Goal: Task Accomplishment & Management: Manage account settings

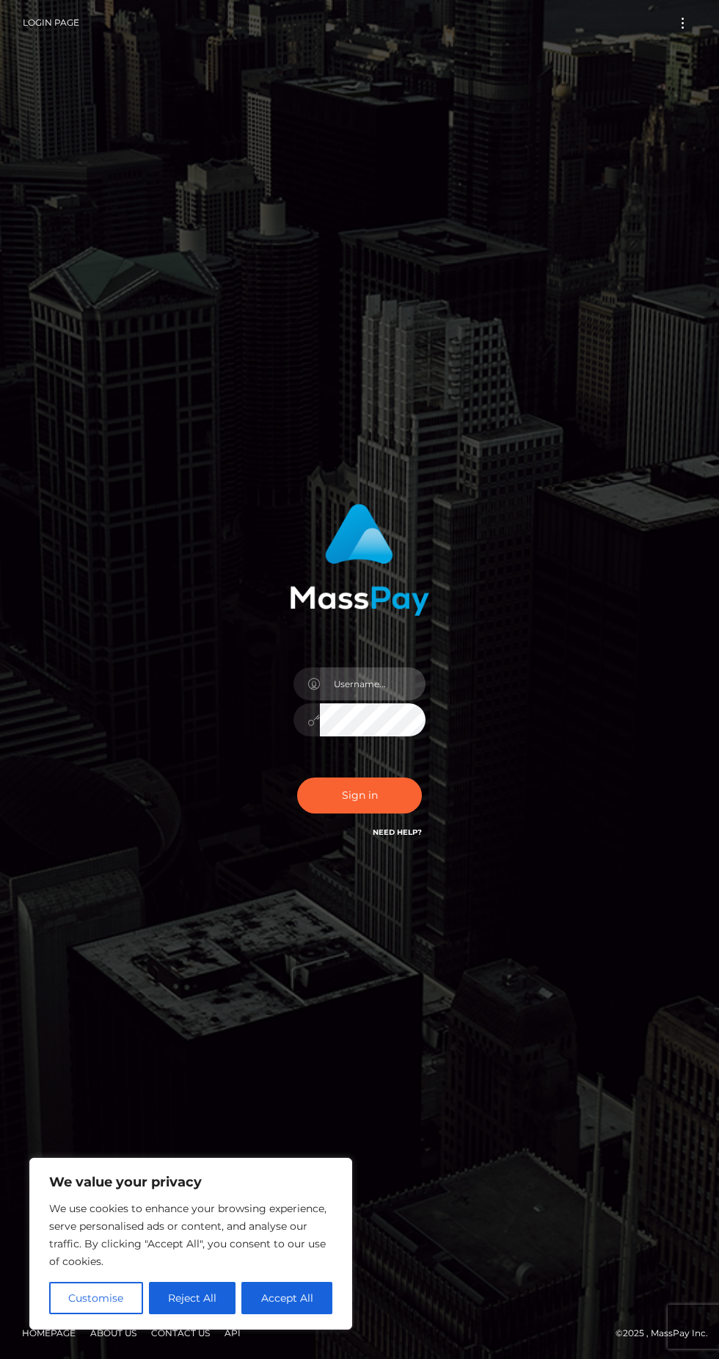
click at [349, 700] on input "text" at bounding box center [373, 683] width 106 height 33
type input "[EMAIL_ADDRESS][DOMAIN_NAME]"
click at [296, 1302] on button "Accept All" at bounding box center [287, 1298] width 91 height 32
checkbox input "true"
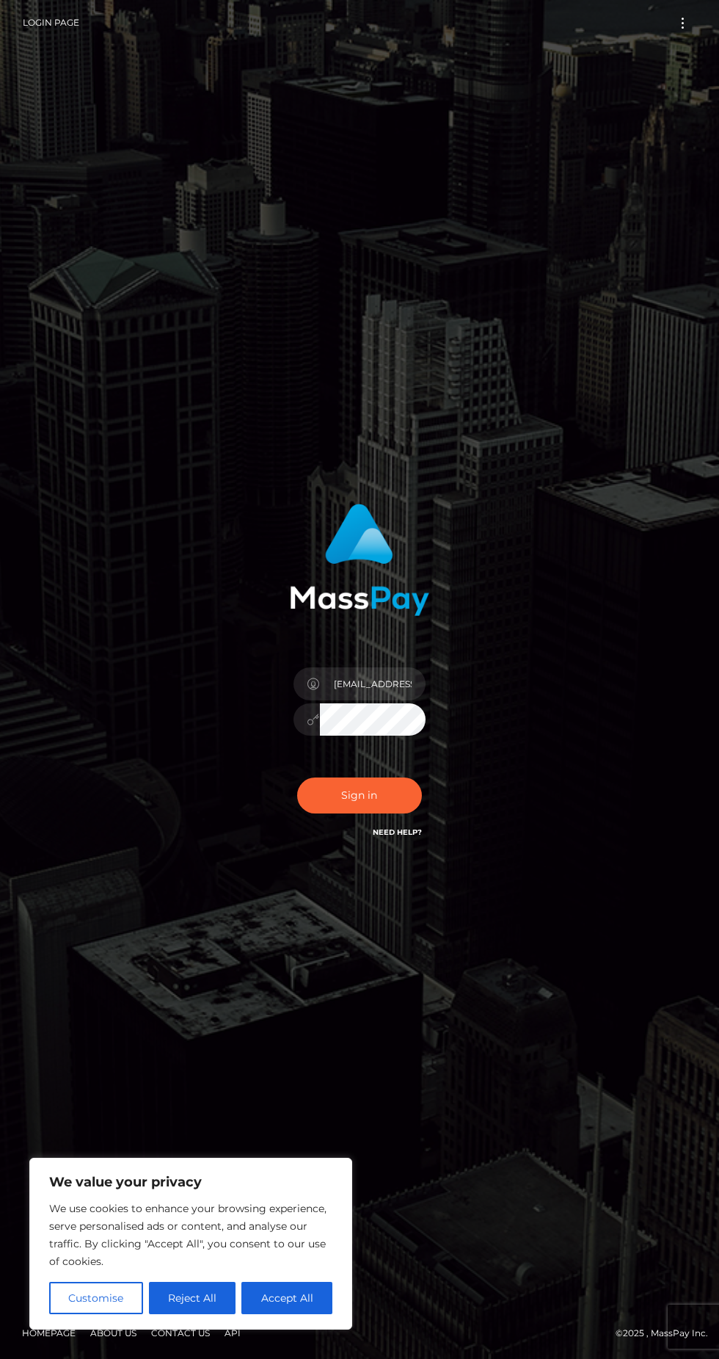
checkbox input "true"
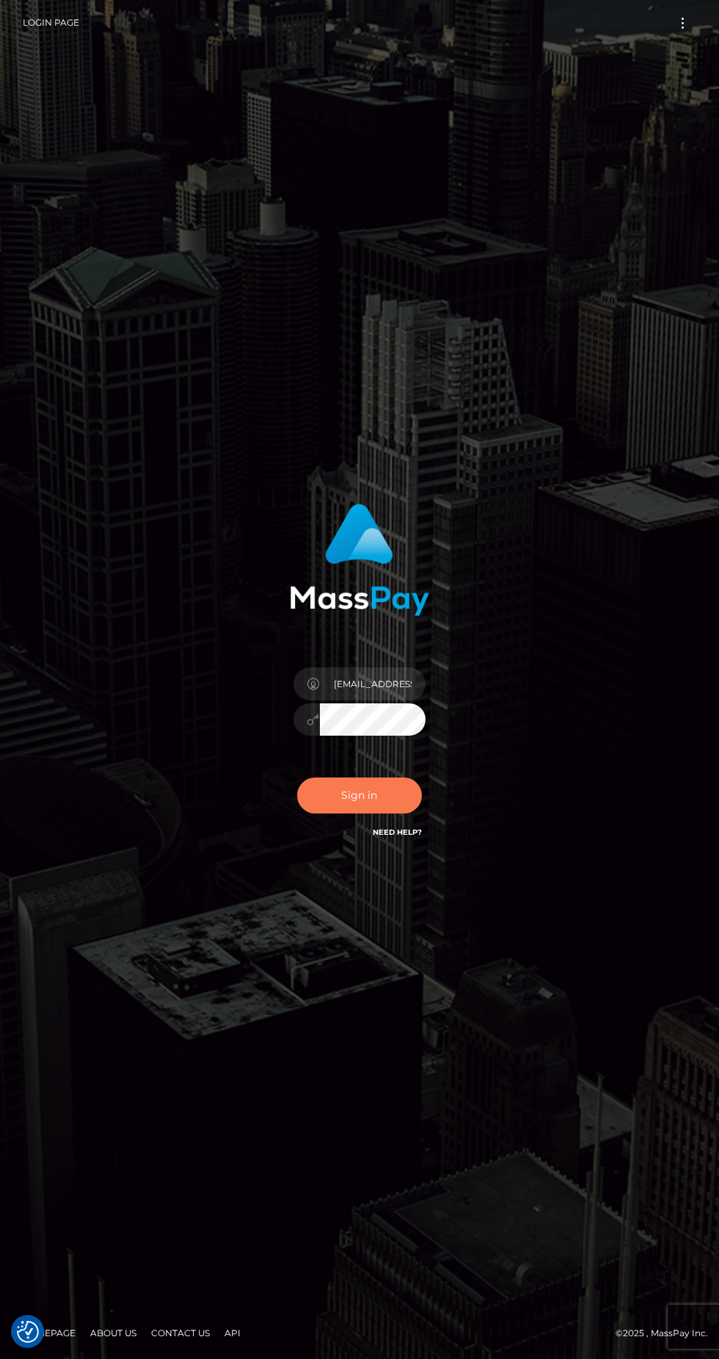
click at [361, 813] on button "Sign in" at bounding box center [359, 795] width 125 height 36
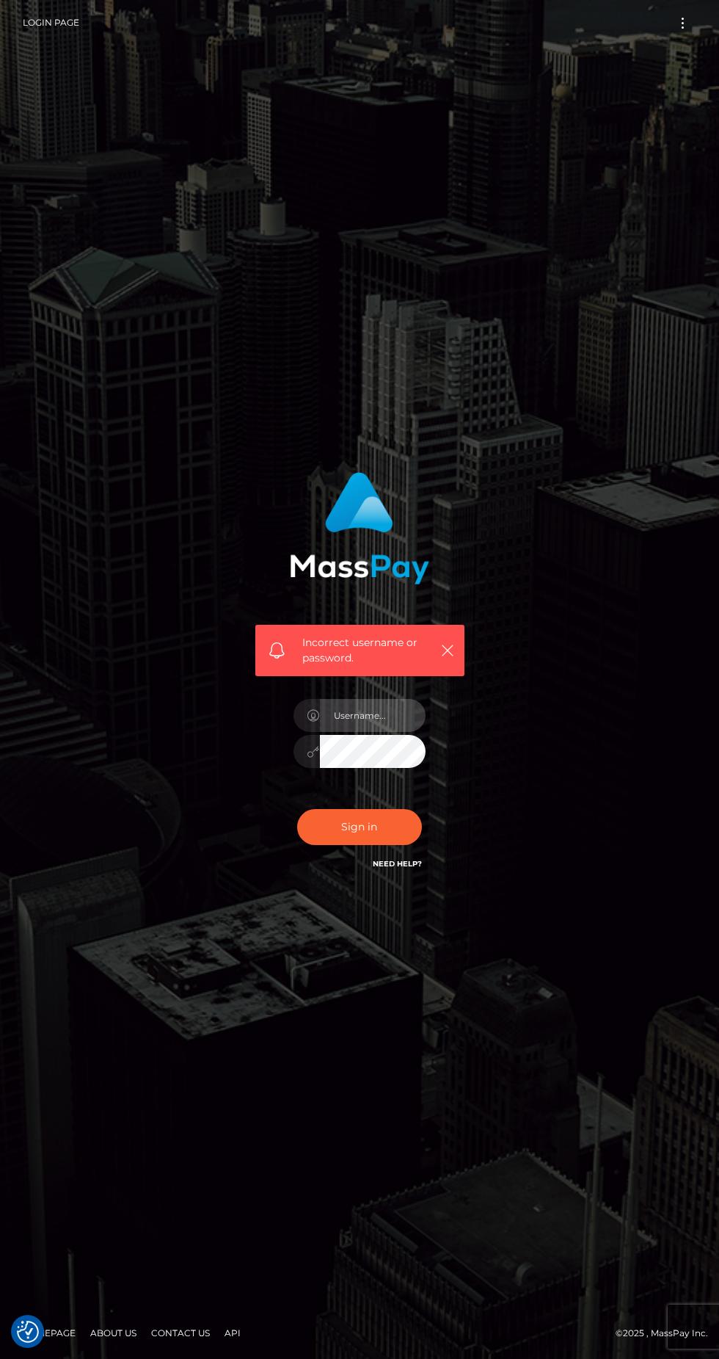
click at [361, 732] on input "text" at bounding box center [373, 715] width 106 height 33
type input "Navaronedarlene@gmail.com"
click at [359, 845] on button "Sign in" at bounding box center [359, 827] width 125 height 36
checkbox input "true"
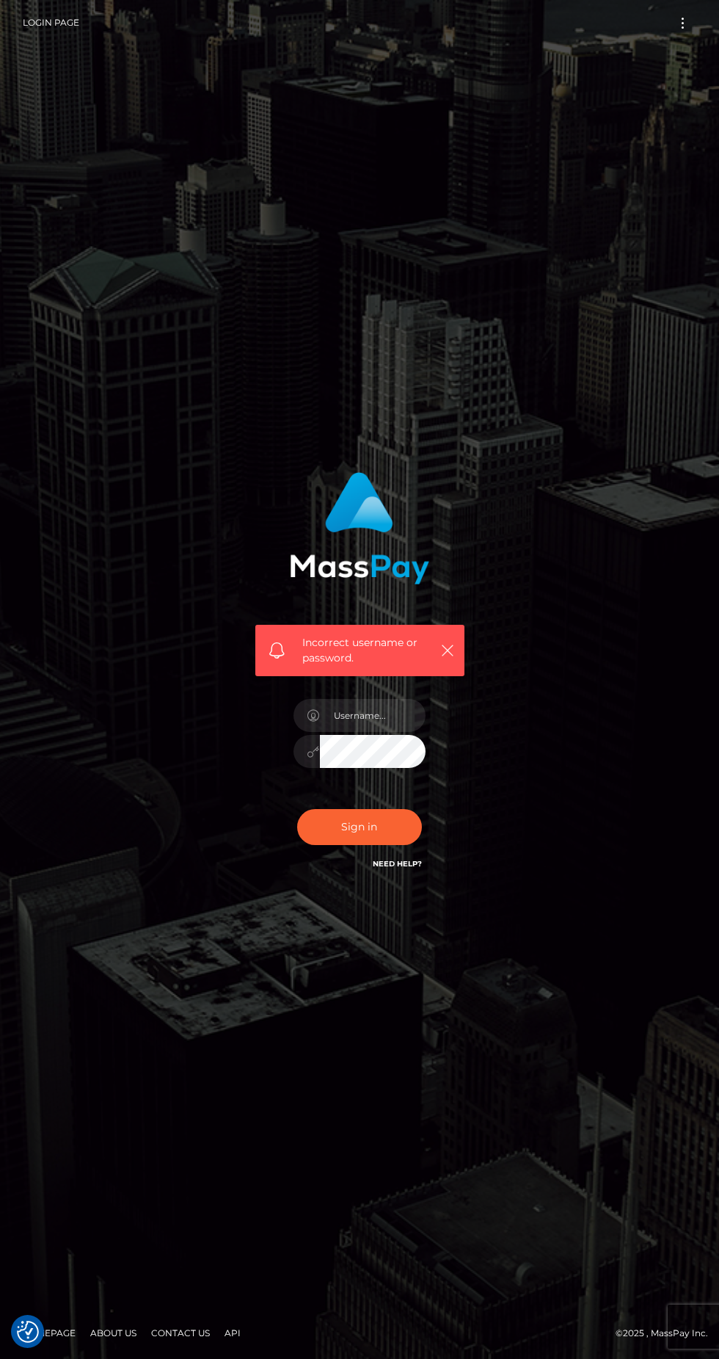
checkbox input "true"
click at [364, 732] on input "text" at bounding box center [373, 715] width 106 height 33
type input "Navaronedarlene@gmail.com"
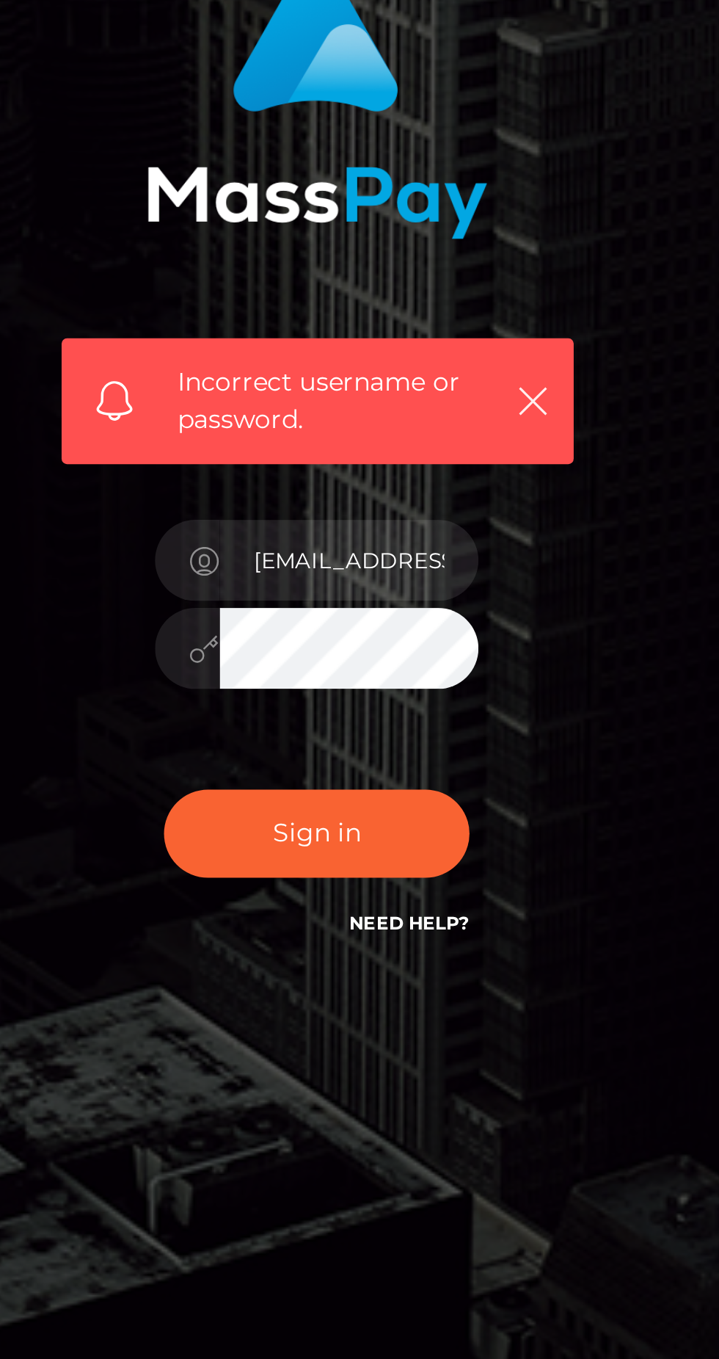
click at [303, 767] on div at bounding box center [307, 751] width 26 height 32
click at [319, 758] on icon at bounding box center [314, 752] width 12 height 12
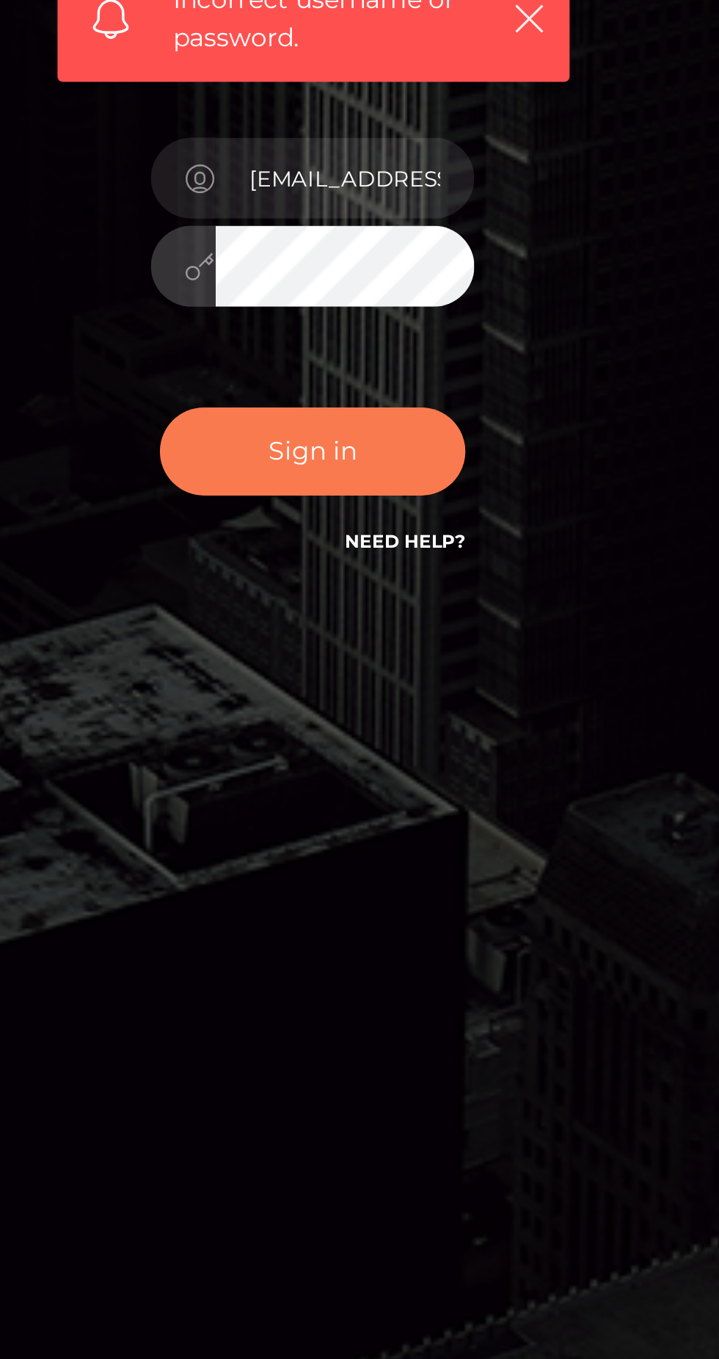
click at [388, 845] on button "Sign in" at bounding box center [359, 827] width 125 height 36
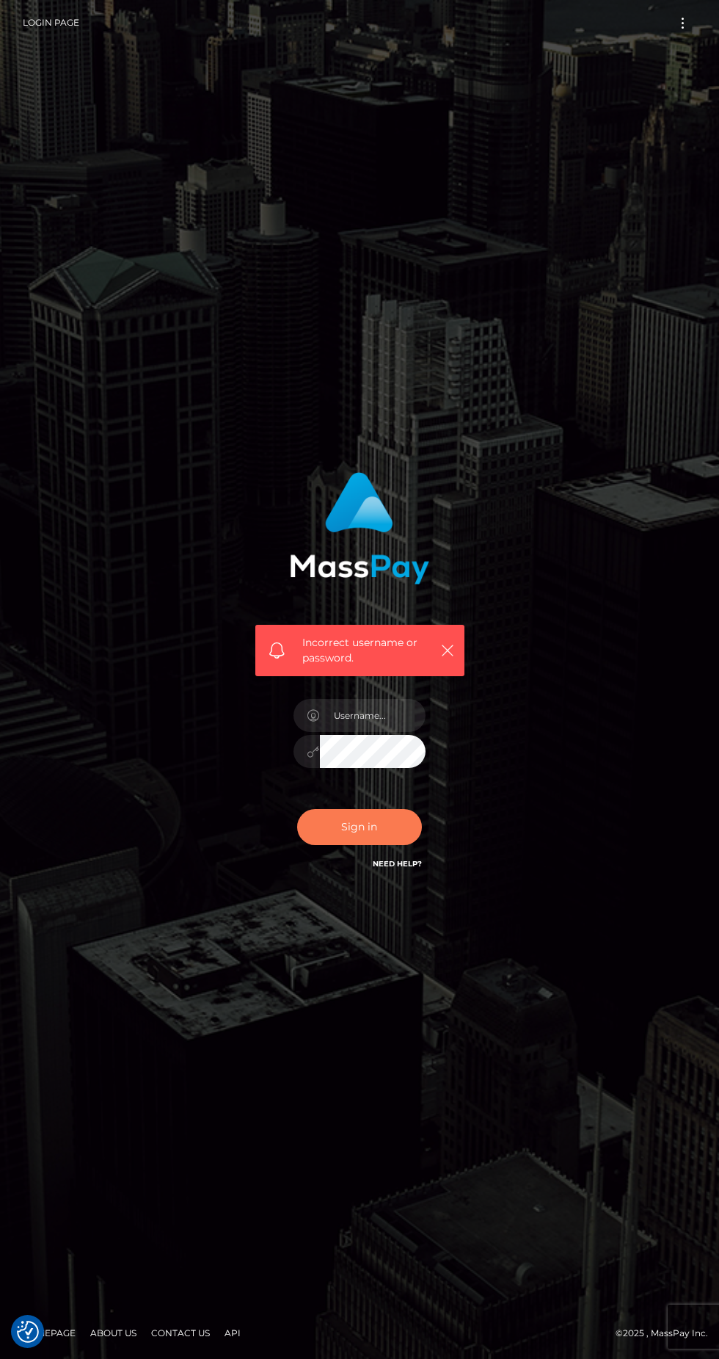
click at [353, 845] on button "Sign in" at bounding box center [359, 827] width 125 height 36
